Goal: Information Seeking & Learning: Learn about a topic

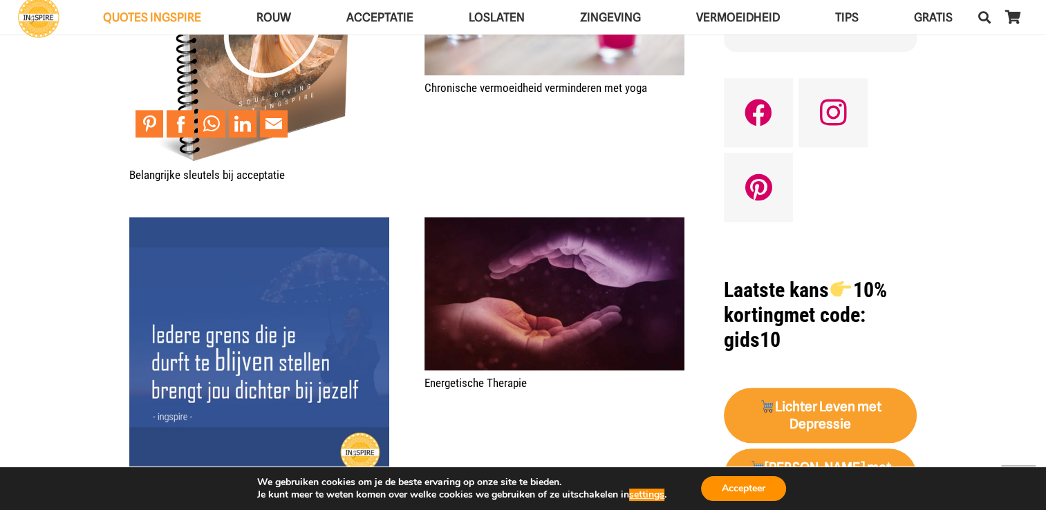
scroll to position [1175, 0]
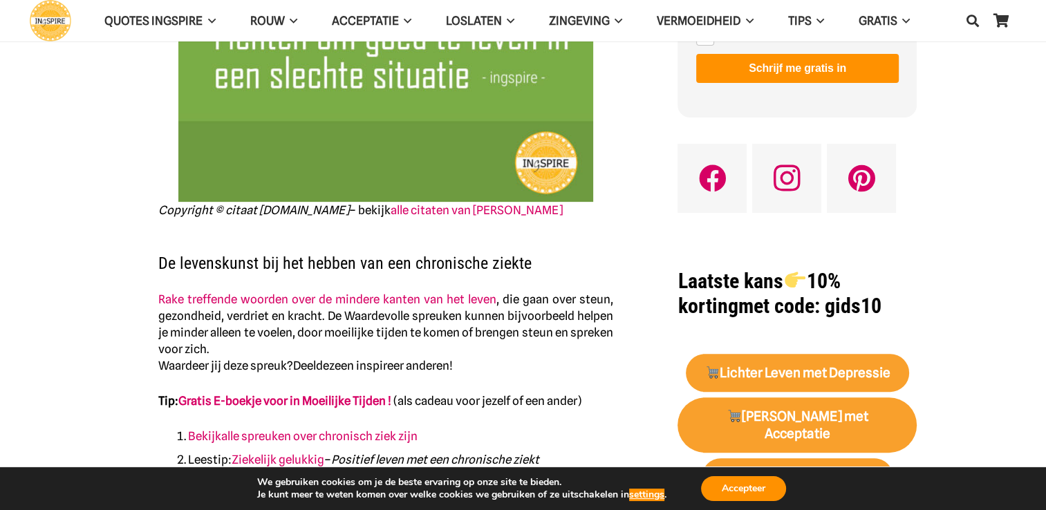
scroll to position [415, 0]
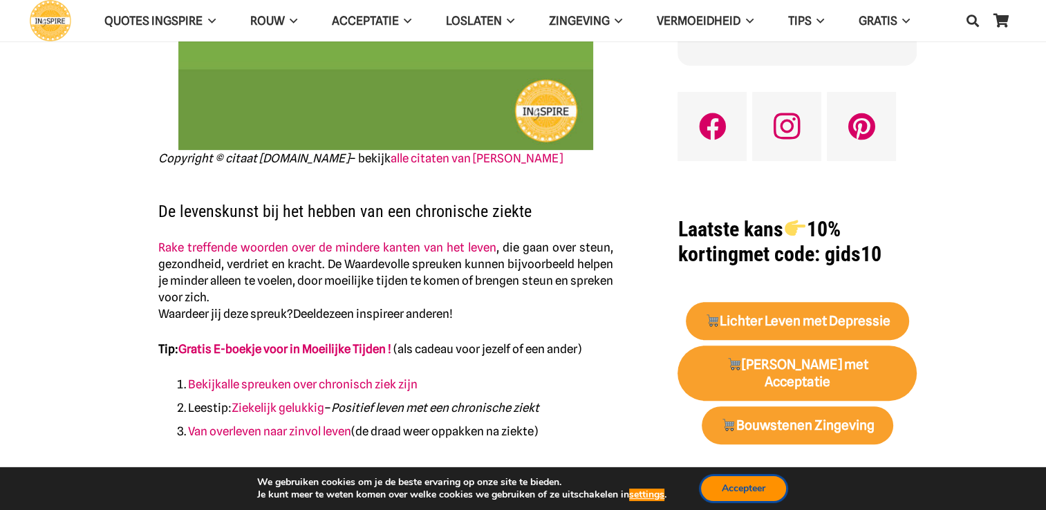
click at [740, 485] on button "Accepteer" at bounding box center [743, 488] width 85 height 25
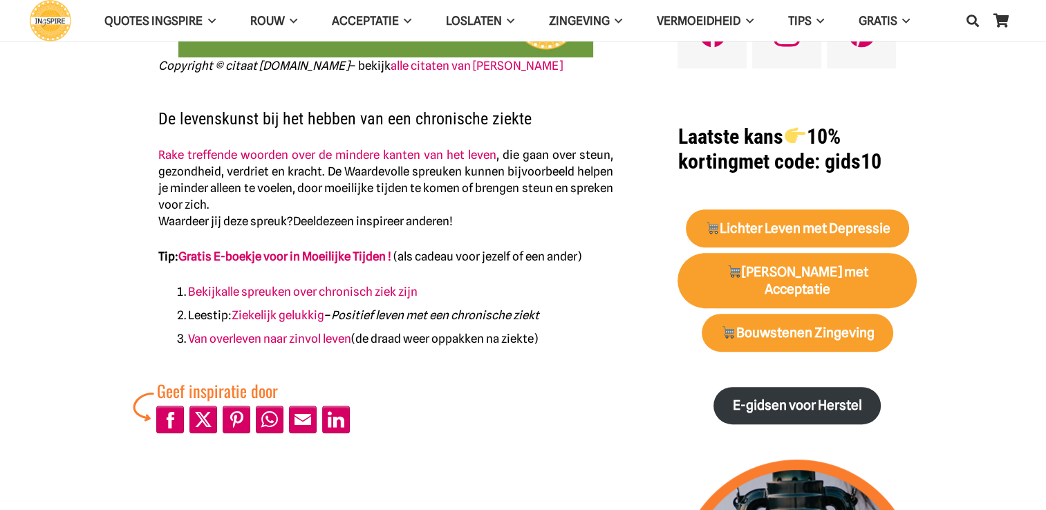
scroll to position [484, 0]
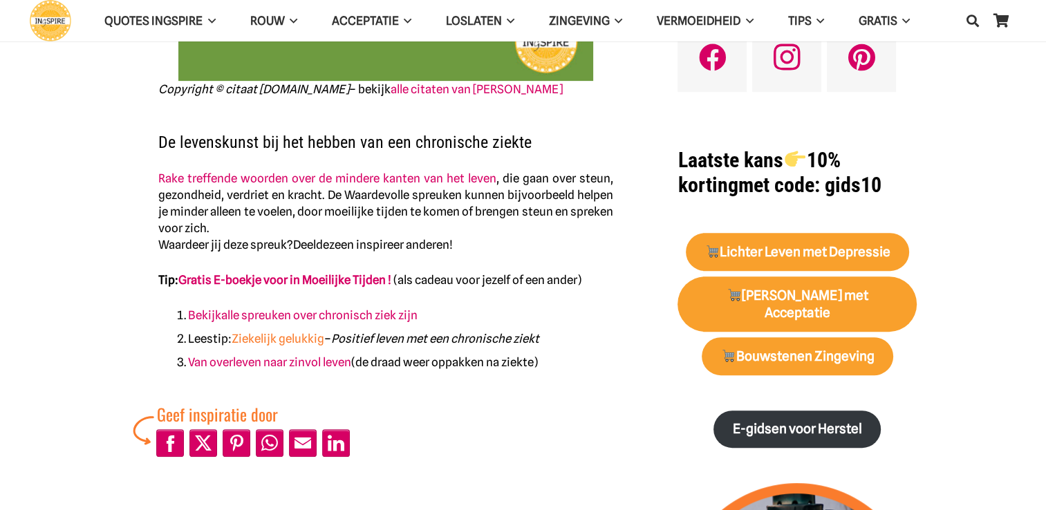
click at [295, 339] on link "Ziekelijk gelukkig" at bounding box center [278, 339] width 93 height 14
